Goal: Navigation & Orientation: Find specific page/section

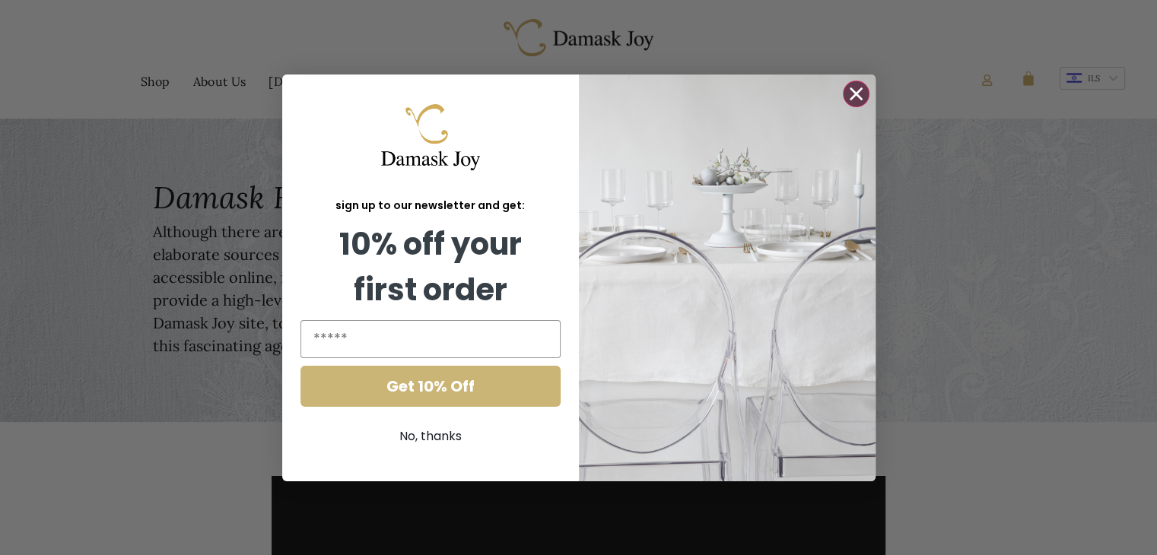
click at [859, 91] on circle "Close dialog" at bounding box center [855, 93] width 25 height 25
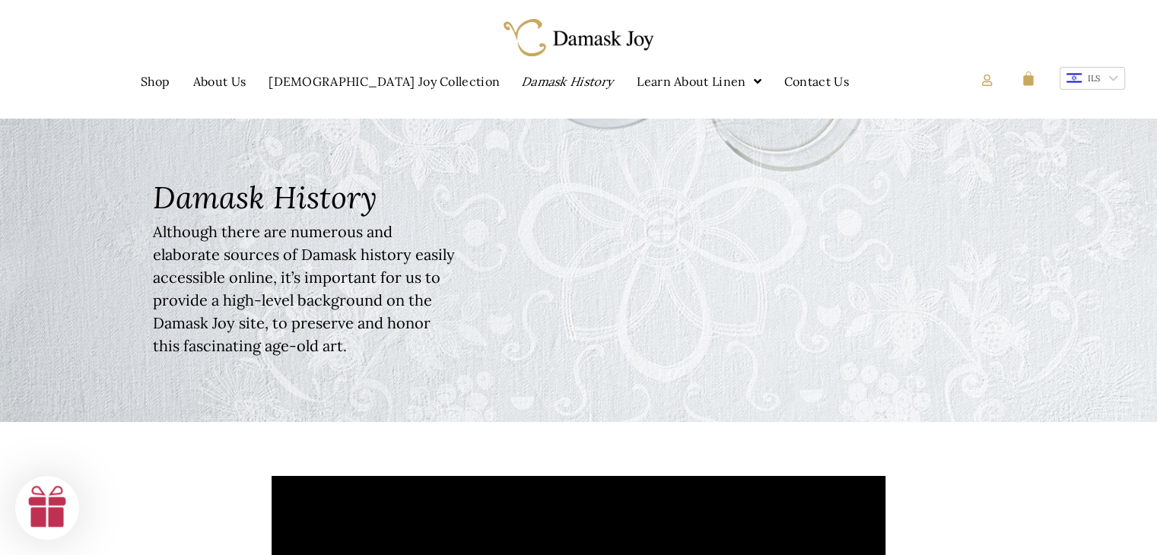
click at [505, 86] on link "Damask History" at bounding box center [568, 81] width 127 height 35
click at [374, 86] on link "[DEMOGRAPHIC_DATA] Joy Collection" at bounding box center [384, 81] width 267 height 35
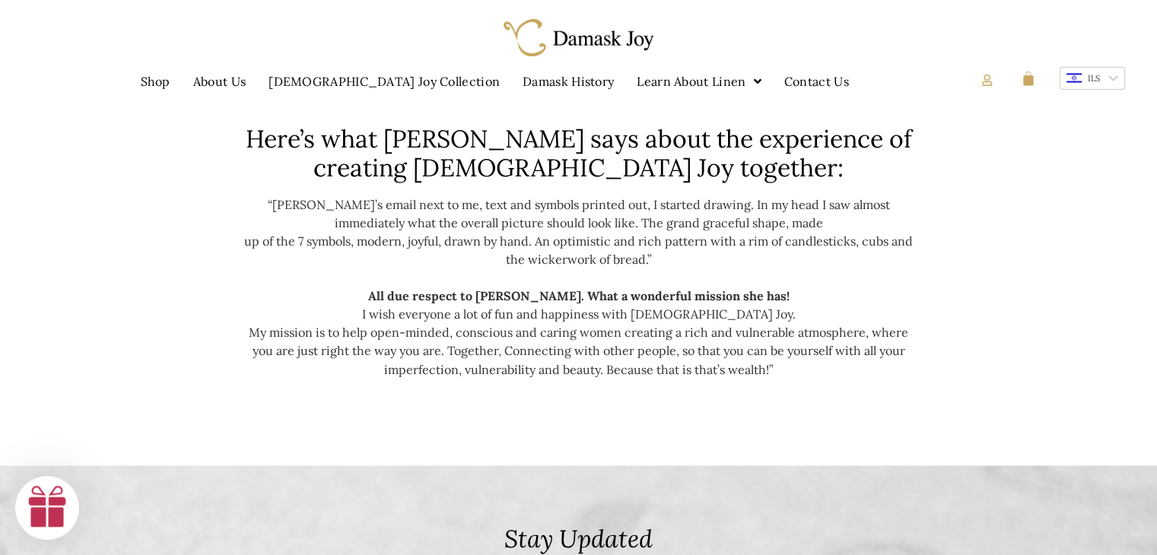
scroll to position [2699, 0]
